Goal: Task Accomplishment & Management: Use online tool/utility

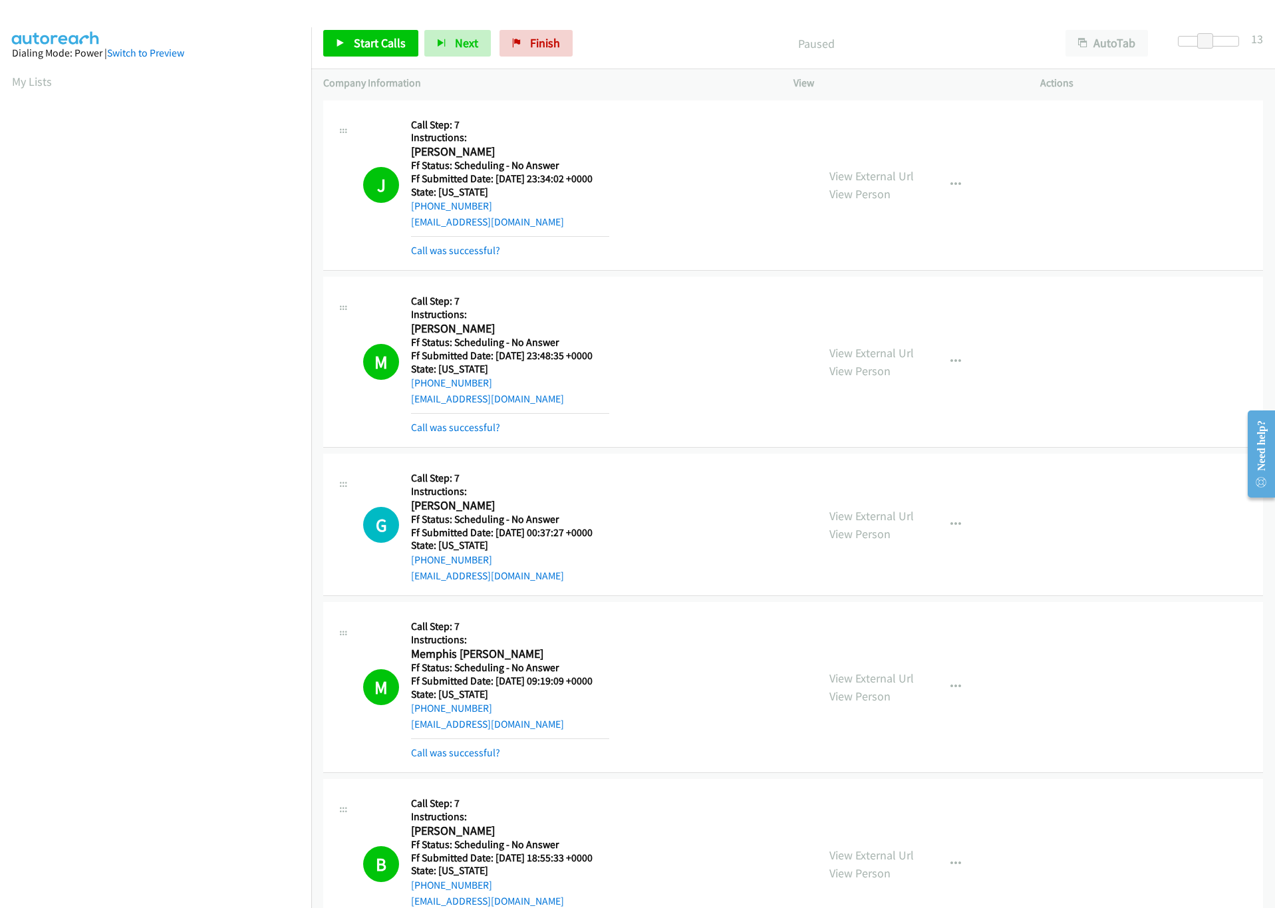
scroll to position [1909, 0]
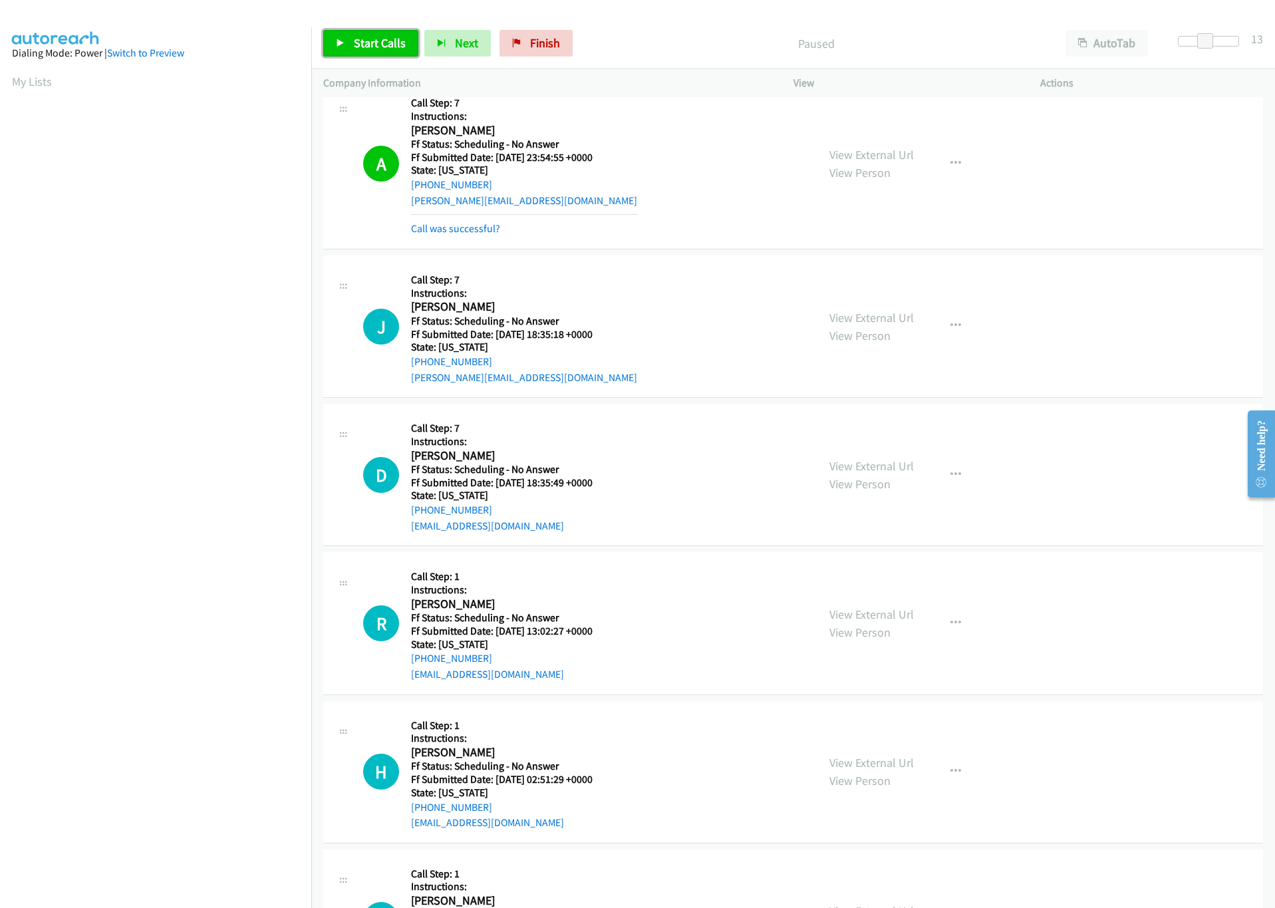
click at [365, 50] on link "Start Calls" at bounding box center [370, 43] width 95 height 27
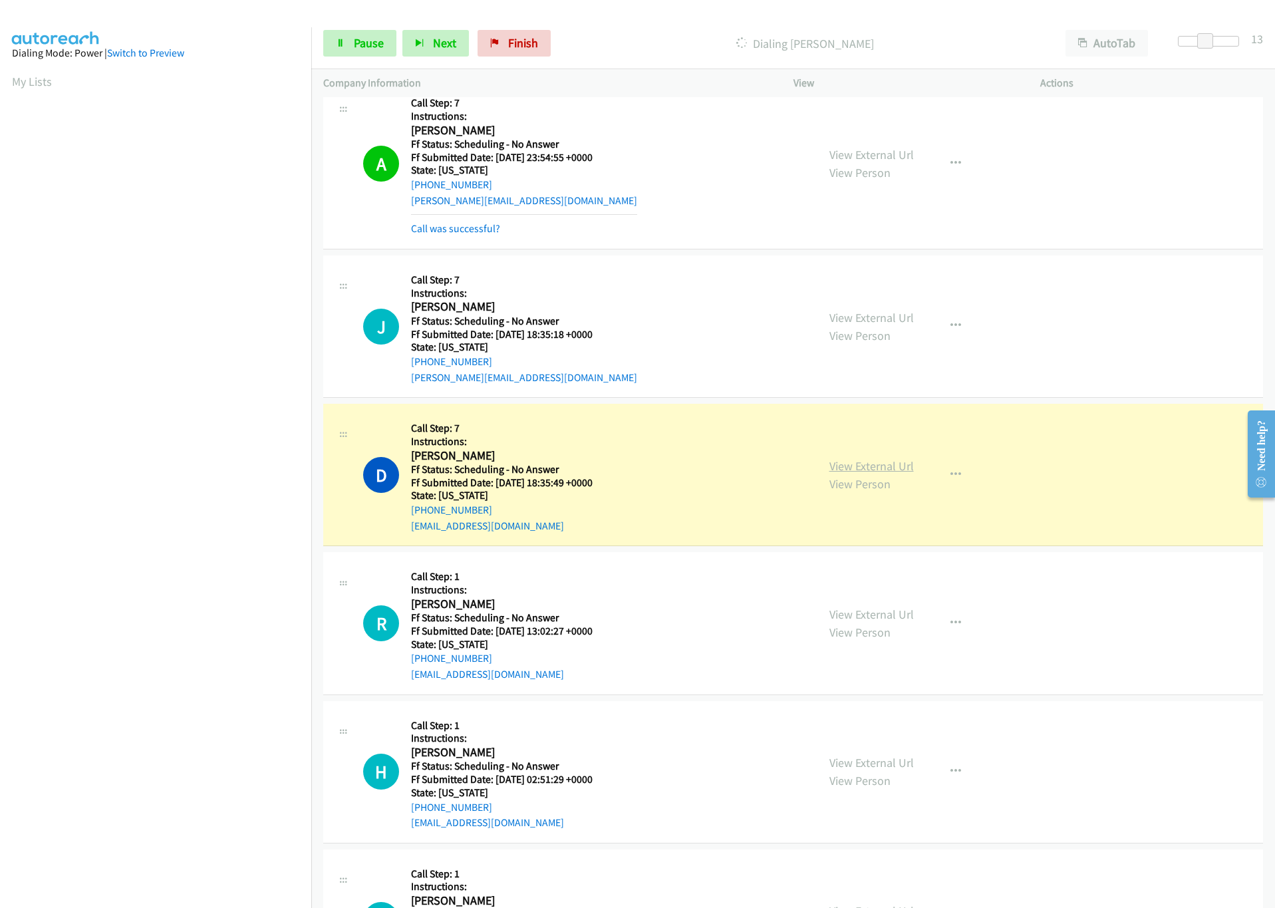
click at [855, 473] on link "View External Url" at bounding box center [871, 465] width 84 height 15
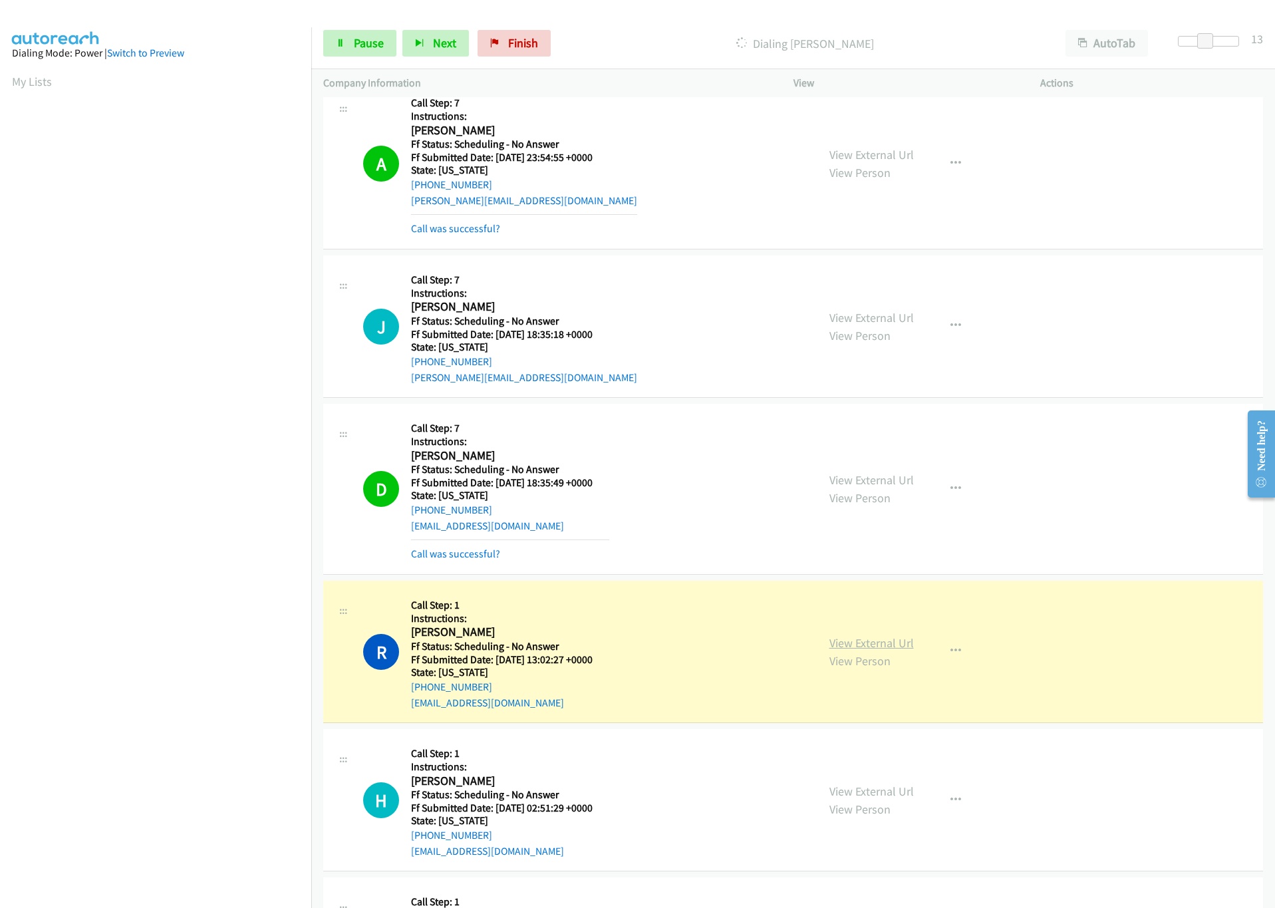
click at [870, 645] on link "View External Url" at bounding box center [871, 642] width 84 height 15
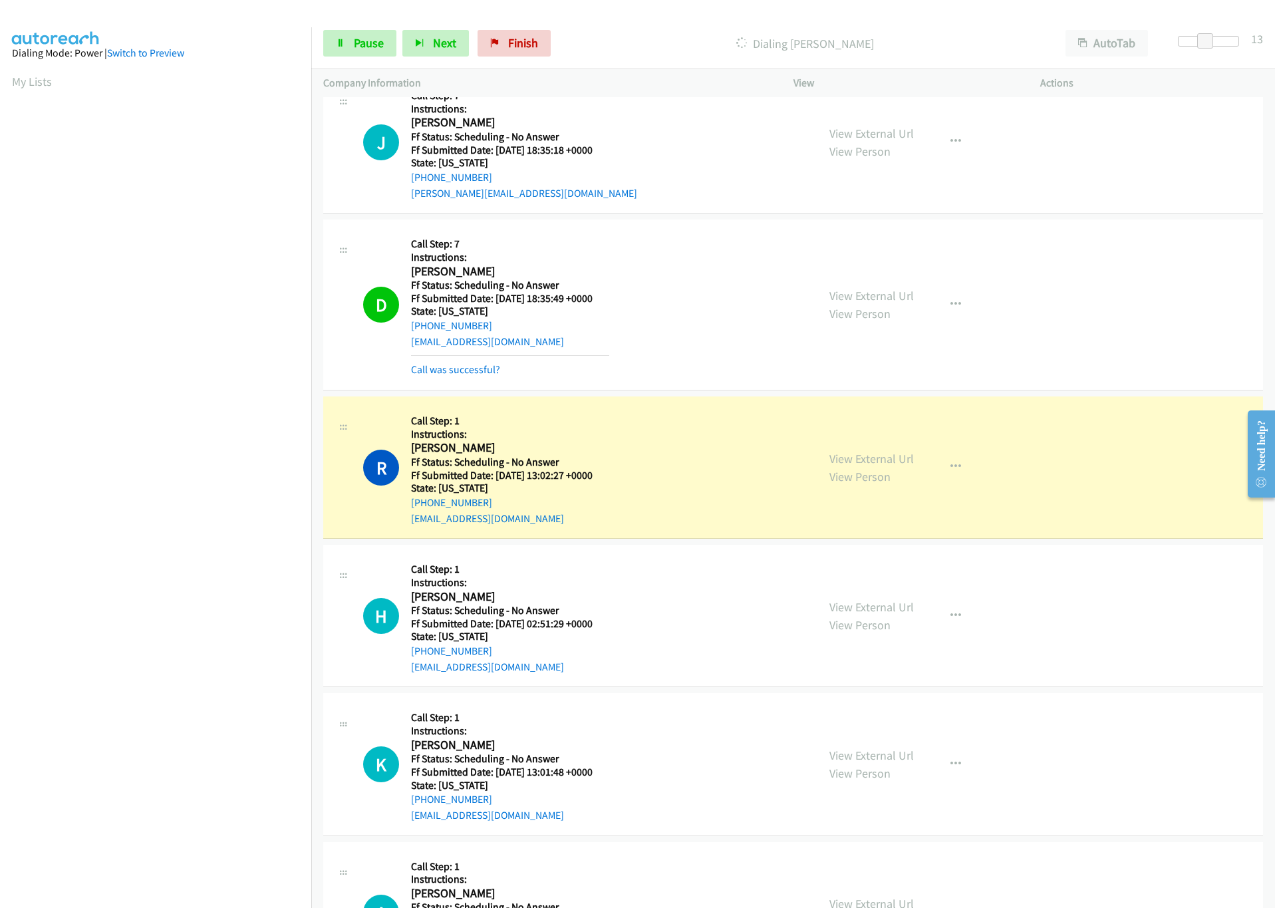
scroll to position [2109, 0]
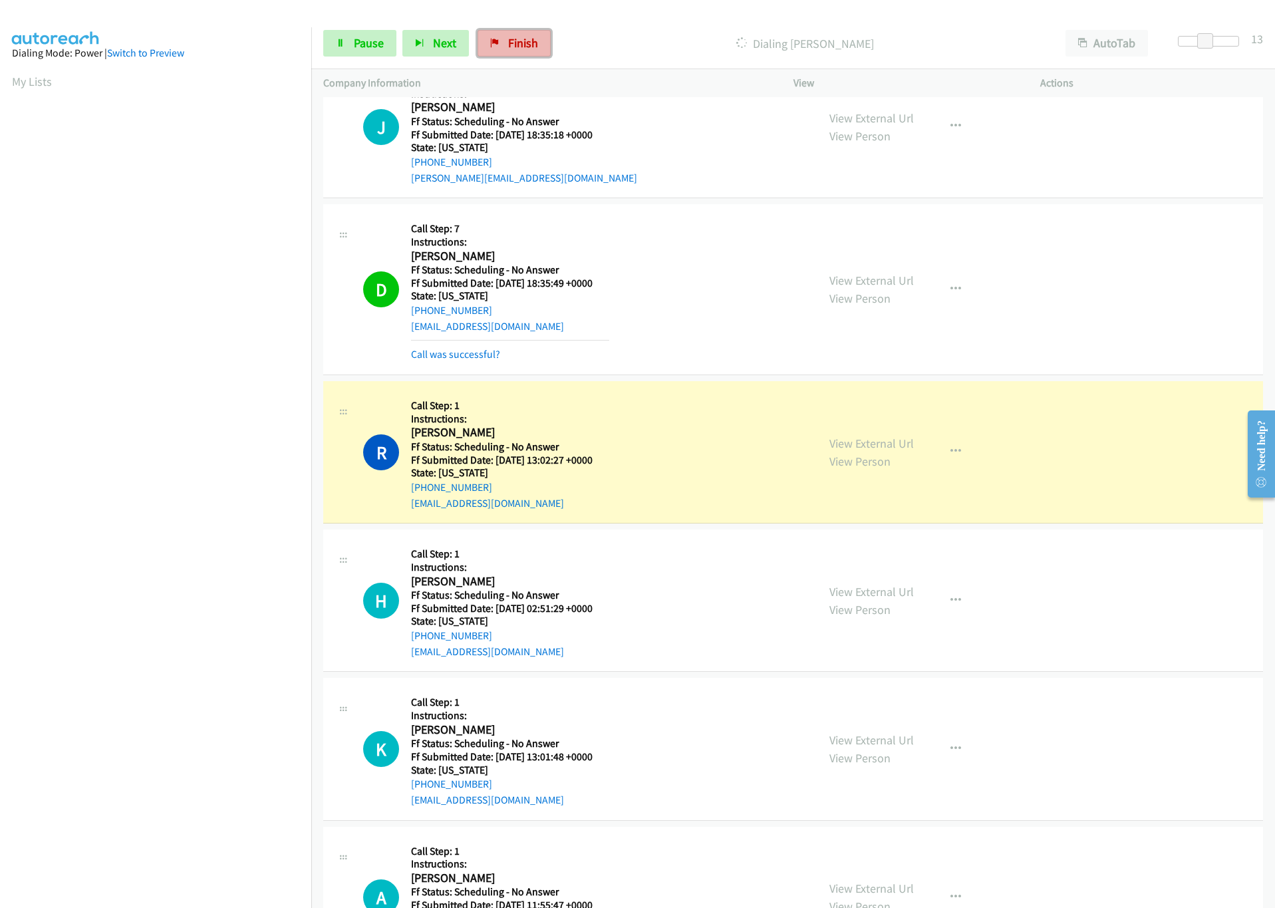
click at [511, 44] on span "Finish" at bounding box center [523, 42] width 30 height 15
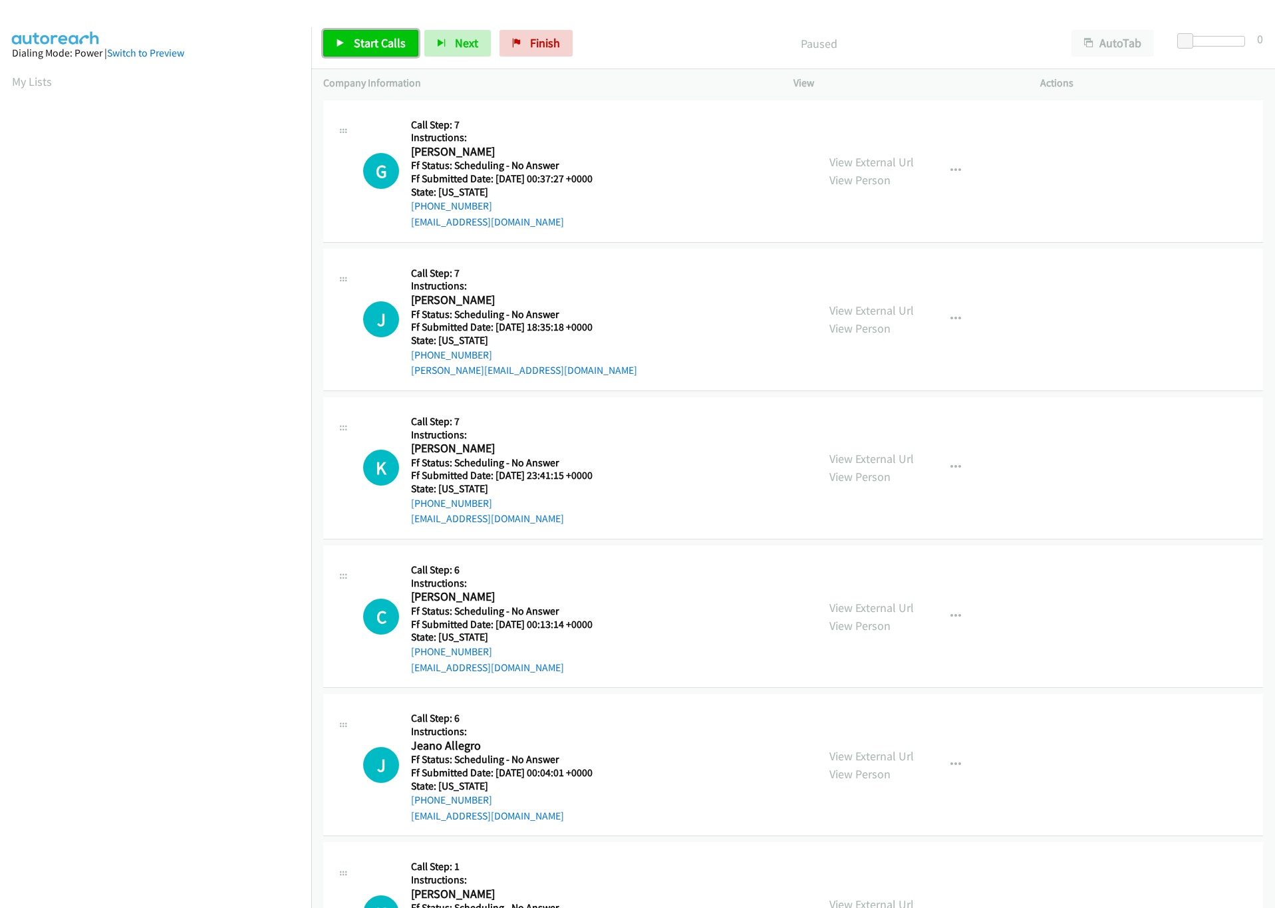
click at [376, 53] on link "Start Calls" at bounding box center [370, 43] width 95 height 27
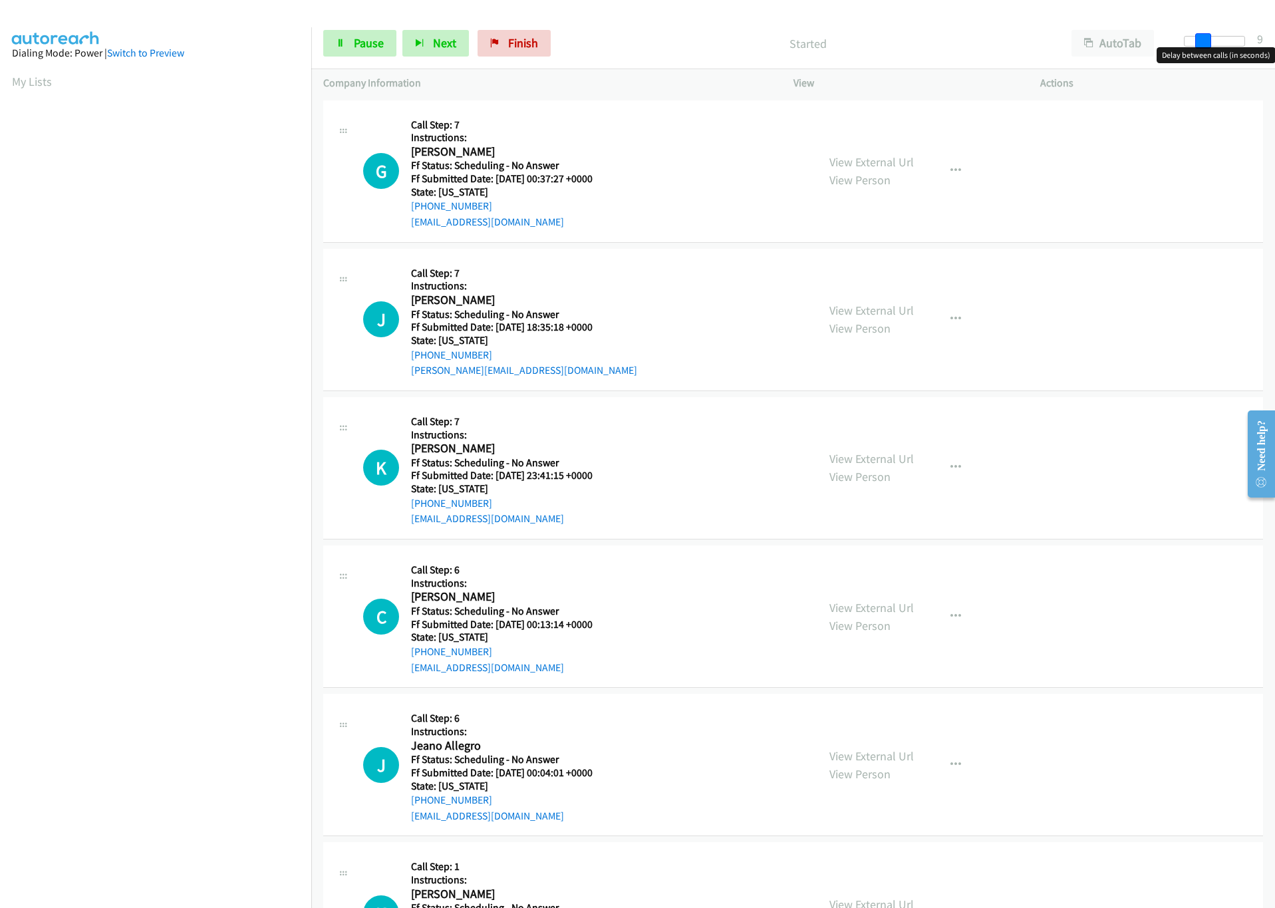
click at [1201, 42] on div at bounding box center [1214, 41] width 61 height 11
click at [1213, 39] on div at bounding box center [1208, 41] width 61 height 11
click at [1204, 40] on span at bounding box center [1205, 41] width 16 height 16
click at [371, 45] on span "Pause" at bounding box center [369, 42] width 30 height 15
click at [359, 45] on span "Start Calls" at bounding box center [380, 42] width 52 height 15
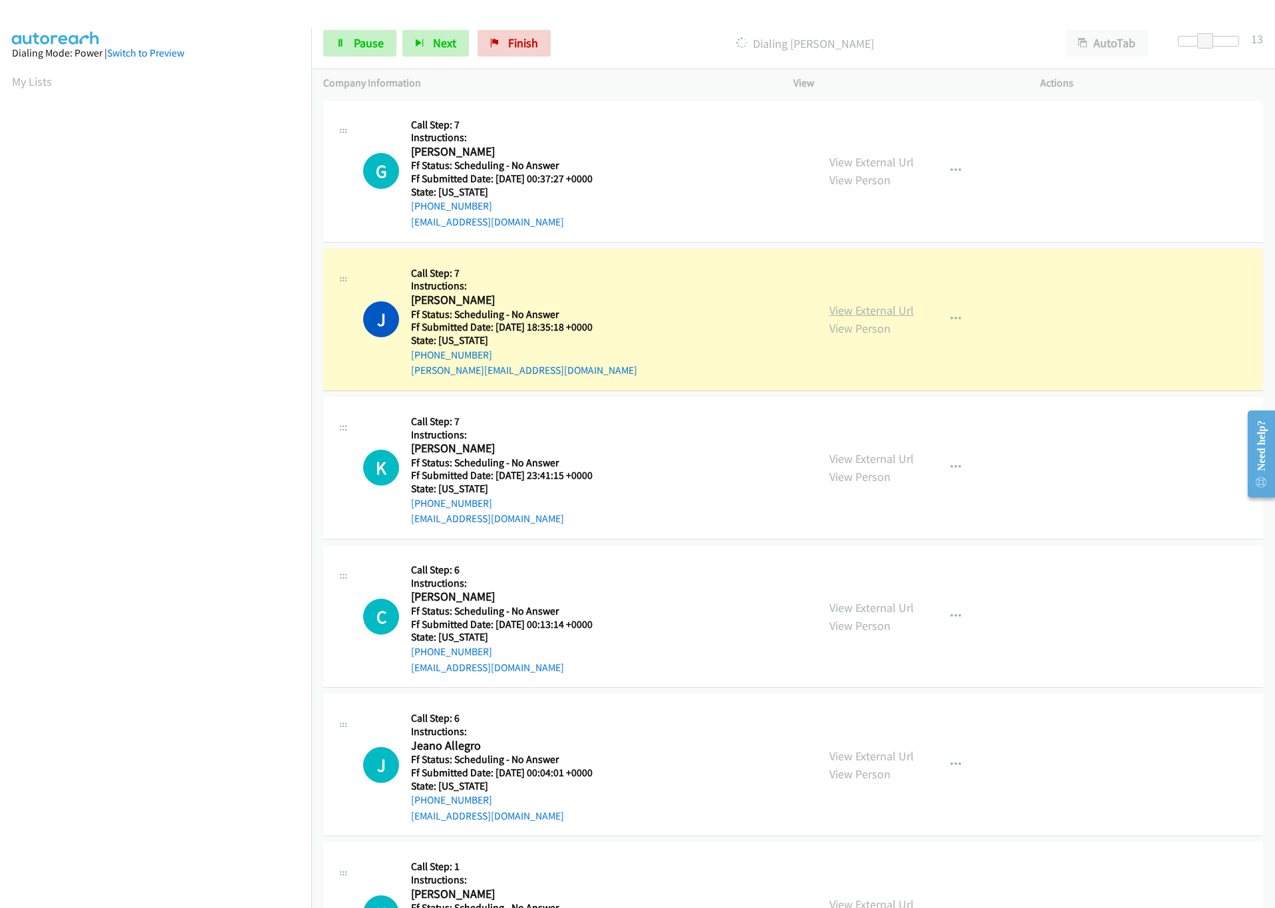
click at [880, 310] on link "View External Url" at bounding box center [871, 310] width 84 height 15
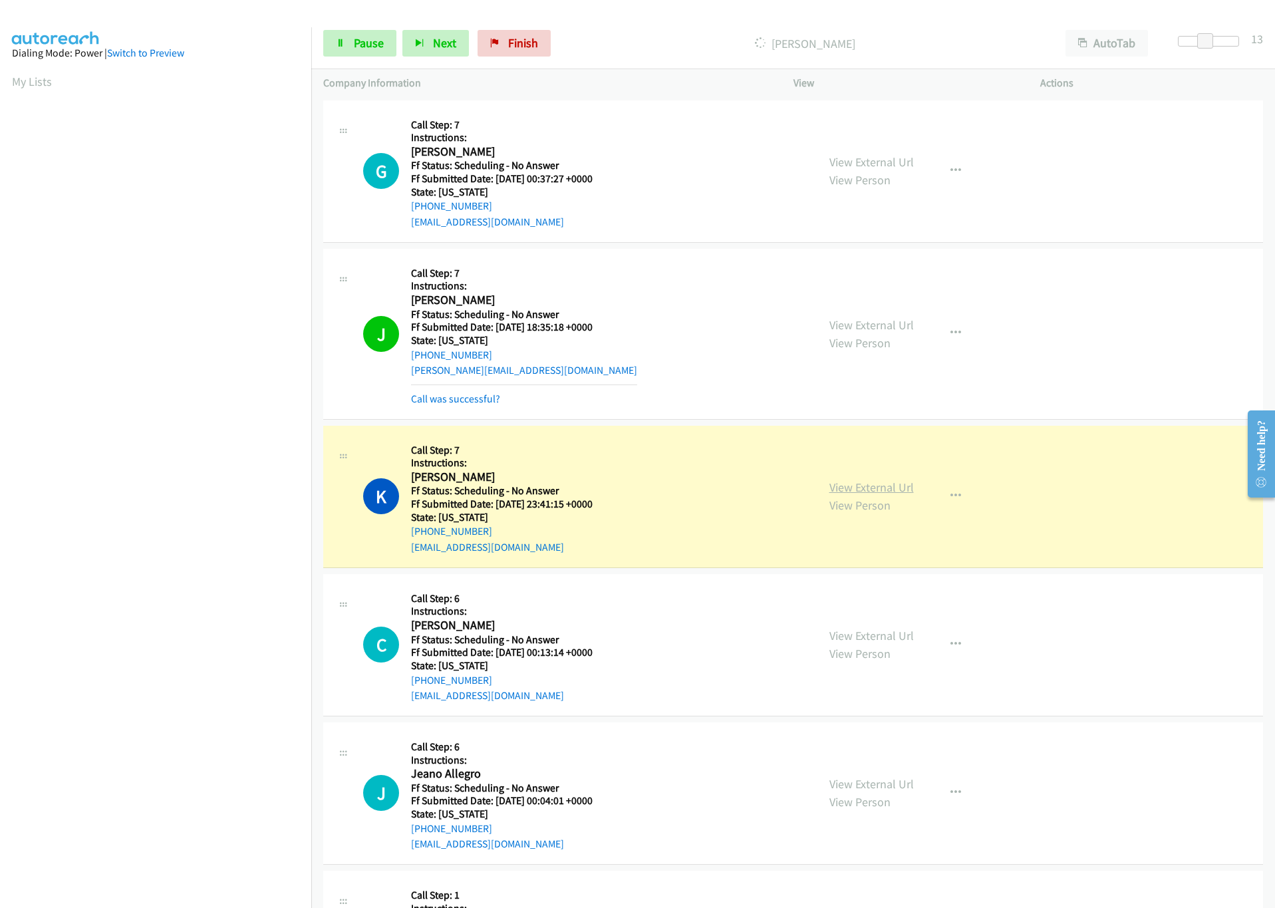
click at [862, 489] on link "View External Url" at bounding box center [871, 486] width 84 height 15
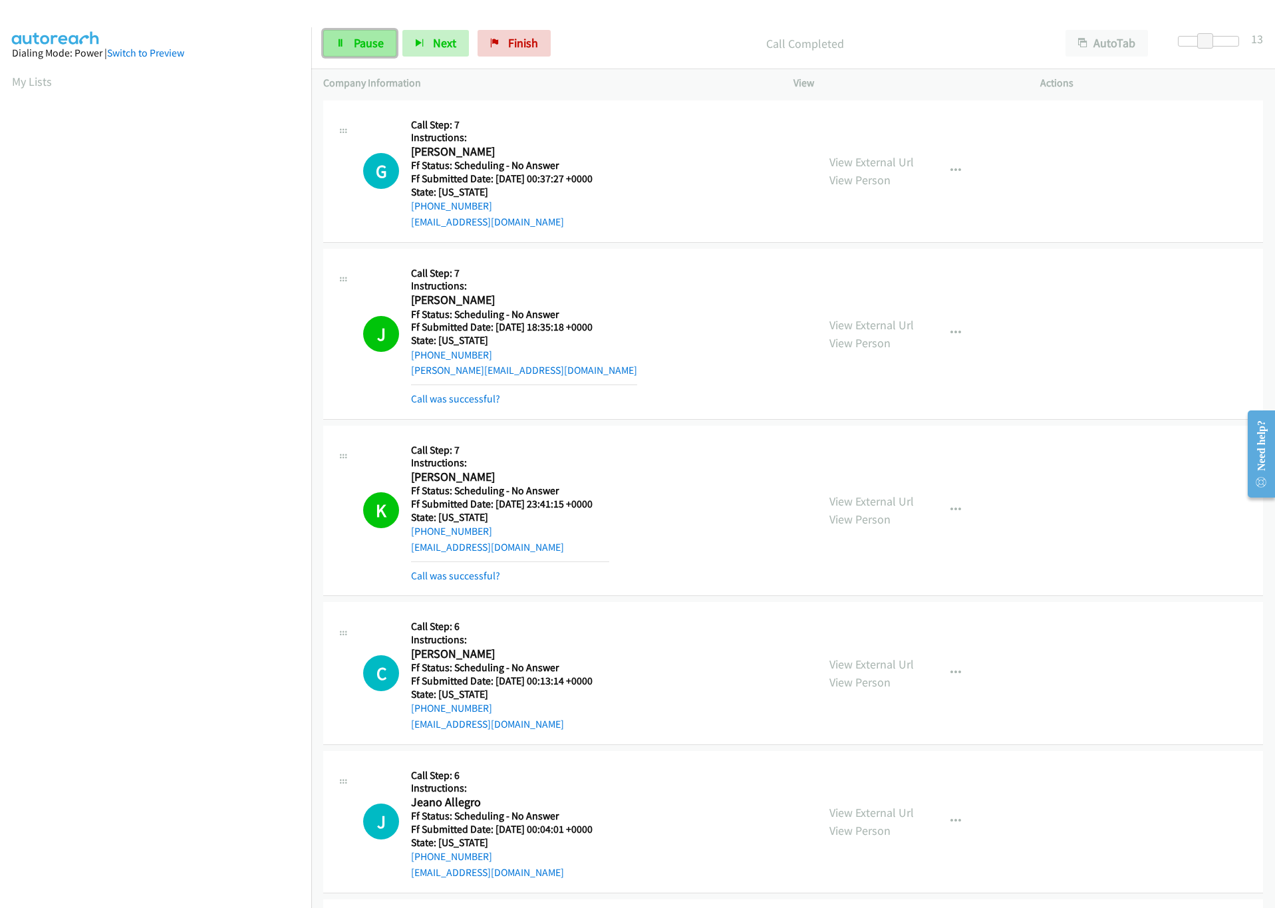
click at [368, 51] on link "Pause" at bounding box center [359, 43] width 73 height 27
click at [372, 54] on link "Start Calls" at bounding box center [370, 43] width 95 height 27
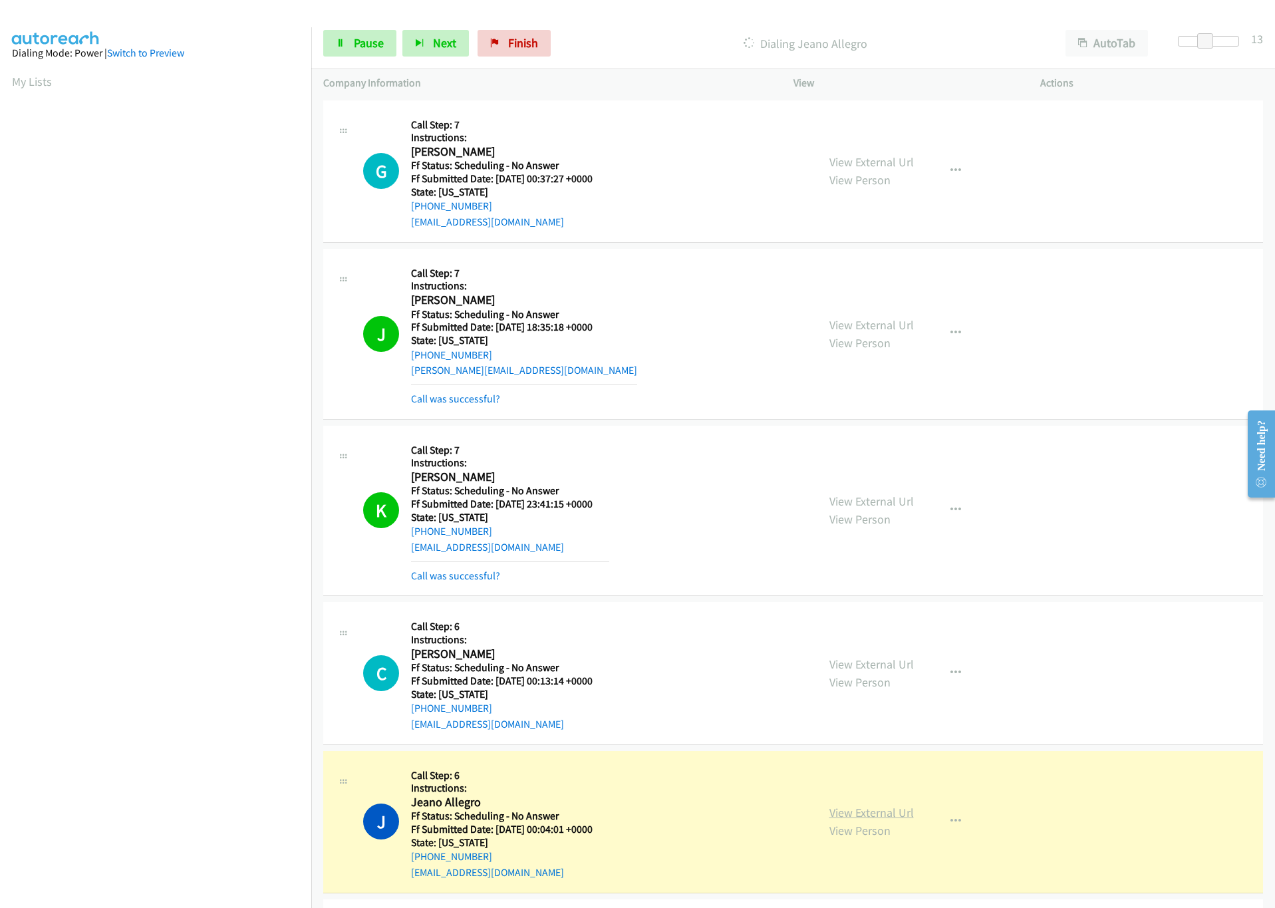
click at [874, 810] on link "View External Url" at bounding box center [871, 812] width 84 height 15
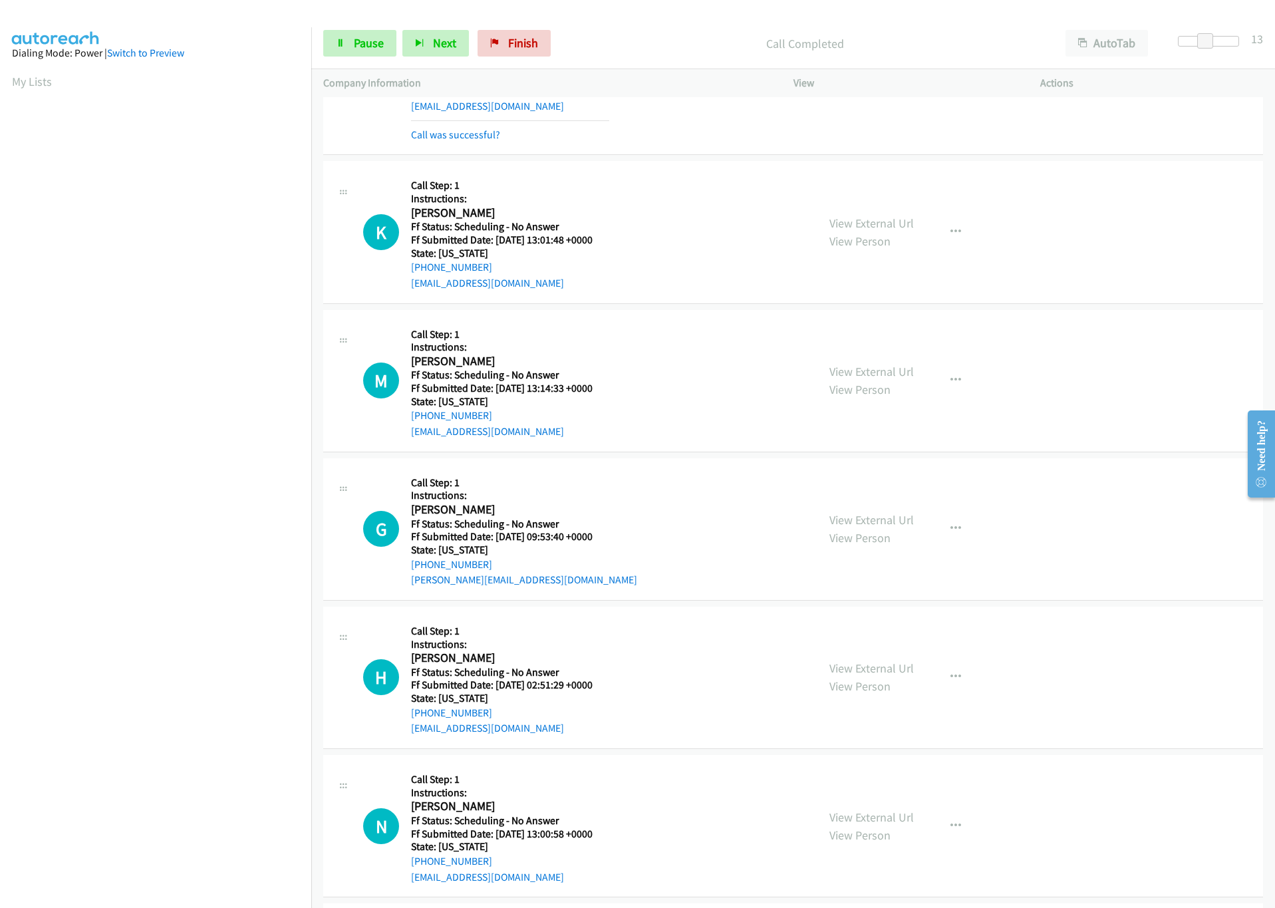
scroll to position [798, 0]
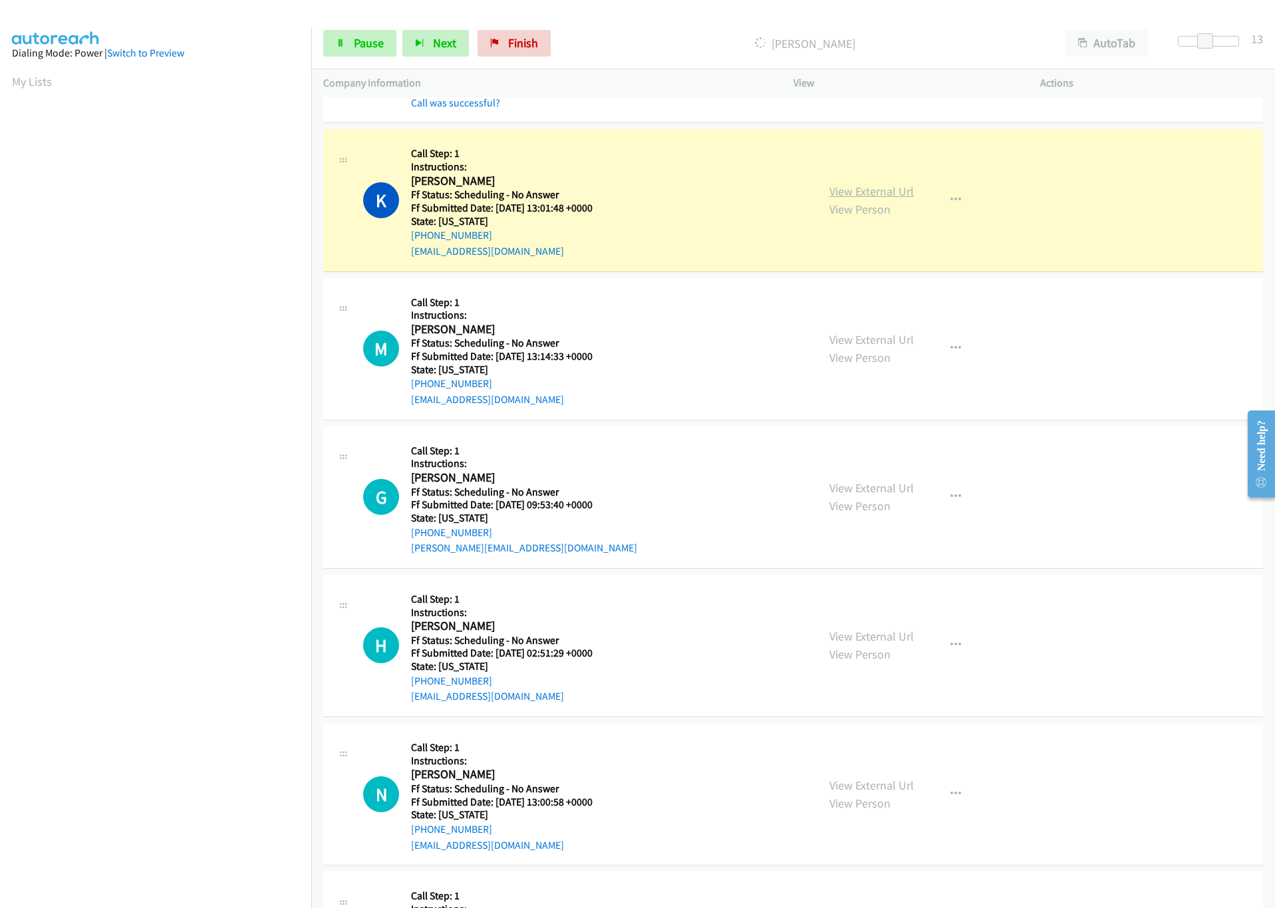
click at [882, 196] on link "View External Url" at bounding box center [871, 191] width 84 height 15
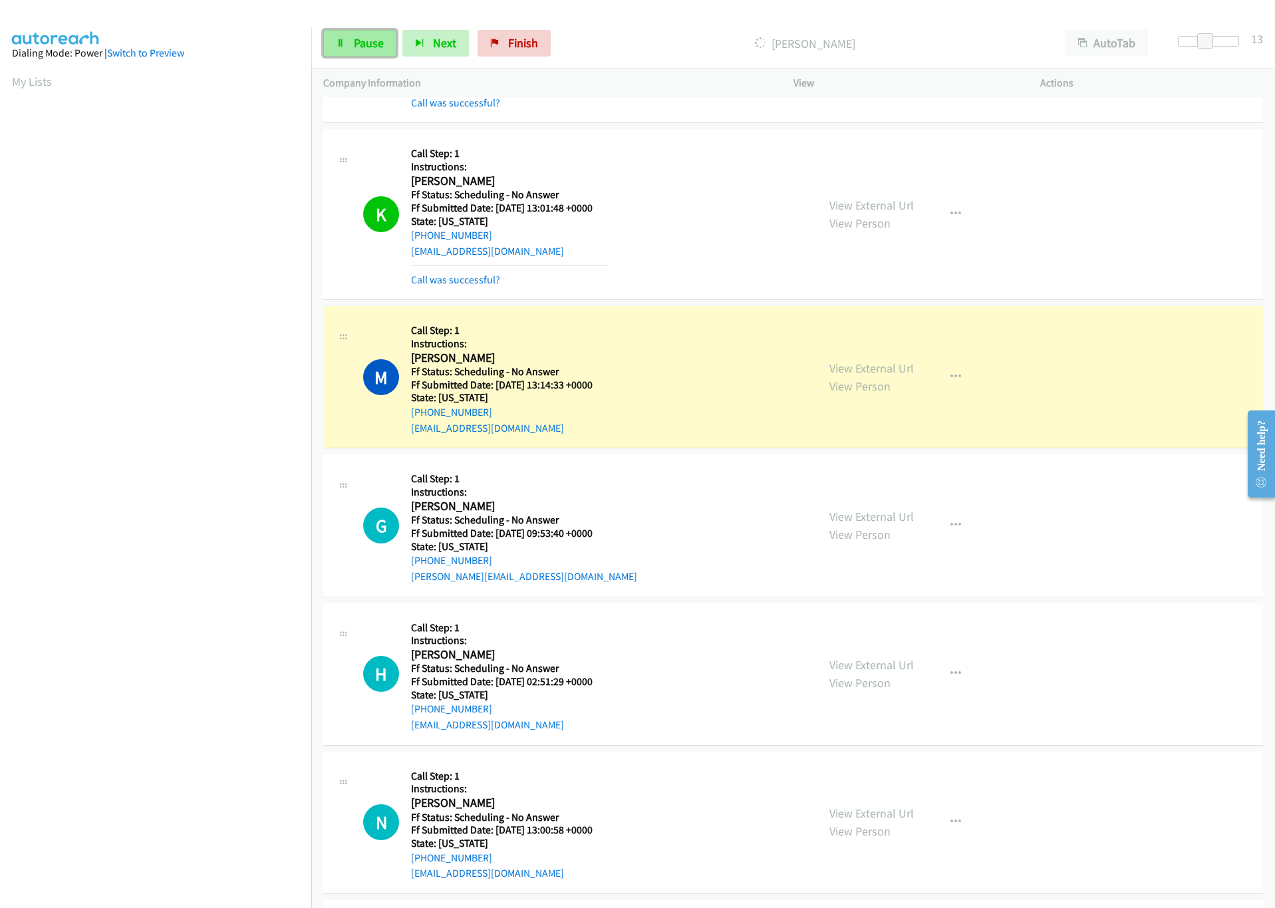
click at [368, 48] on span "Pause" at bounding box center [369, 42] width 30 height 15
click at [851, 375] on link "View External Url" at bounding box center [871, 367] width 84 height 15
